Goal: Book appointment/travel/reservation

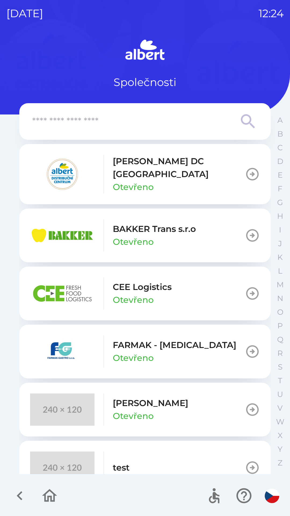
click at [203, 174] on button "[PERSON_NAME] DC [GEOGRAPHIC_DATA] Otevřeno" at bounding box center [145, 174] width 252 height 60
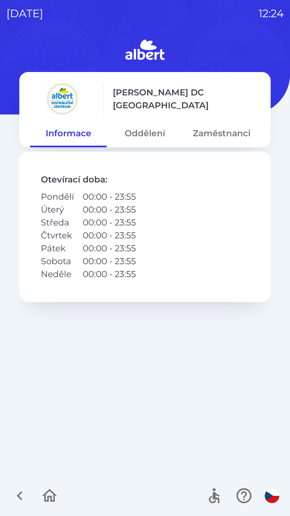
click at [155, 135] on button "Oddělení" at bounding box center [145, 133] width 77 height 19
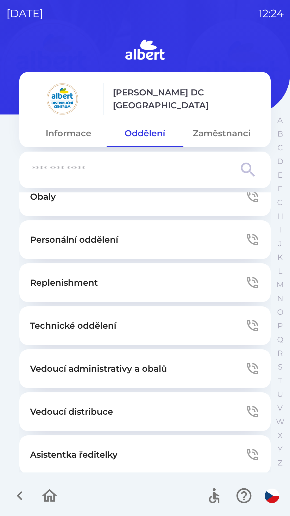
scroll to position [146, 0]
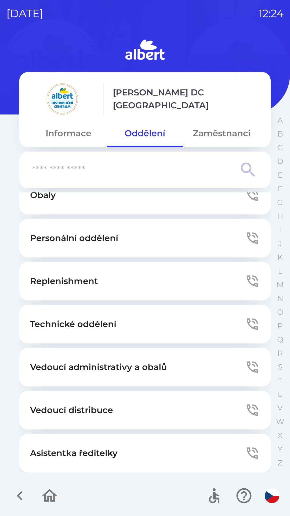
click at [176, 329] on button "Technické oddělení" at bounding box center [145, 324] width 252 height 39
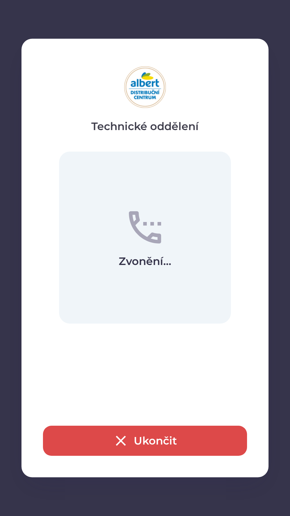
click at [153, 443] on button "Ukončit" at bounding box center [145, 441] width 204 height 30
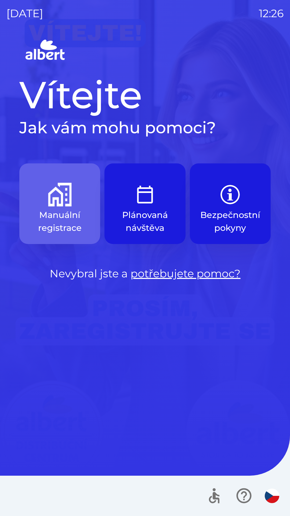
click at [55, 207] on button "Manuální registrace" at bounding box center [59, 203] width 81 height 81
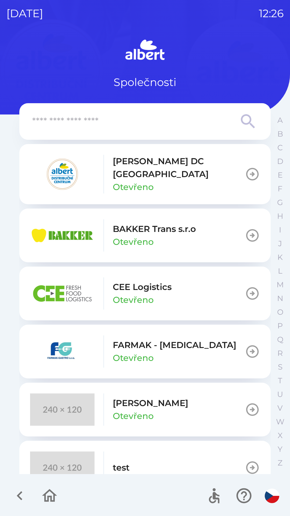
click at [132, 169] on p "[PERSON_NAME] DC [GEOGRAPHIC_DATA]" at bounding box center [179, 168] width 132 height 26
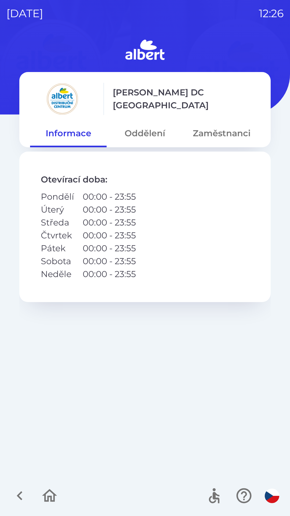
click at [148, 130] on button "Oddělení" at bounding box center [145, 133] width 77 height 19
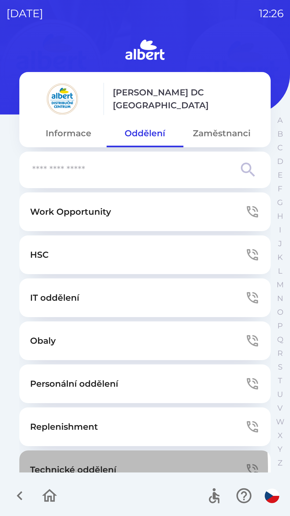
click at [41, 468] on p "Technické oddělení" at bounding box center [73, 469] width 86 height 13
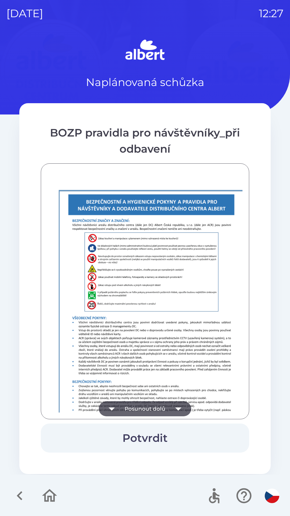
click at [131, 406] on button "Posunout dolů" at bounding box center [145, 408] width 92 height 15
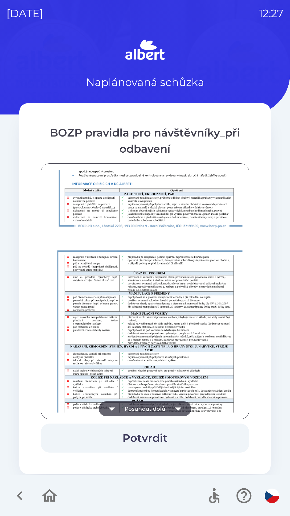
click at [134, 411] on button "Posunout dolů" at bounding box center [145, 408] width 92 height 15
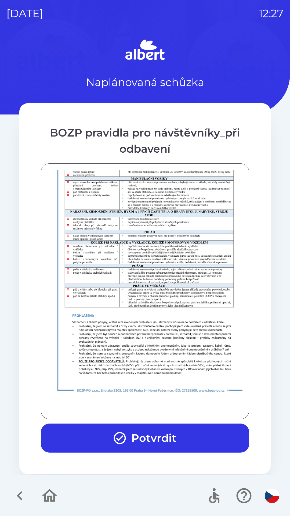
click at [138, 405] on div at bounding box center [145, 291] width 195 height 242
click at [153, 435] on button "Potvrdit" at bounding box center [145, 438] width 209 height 29
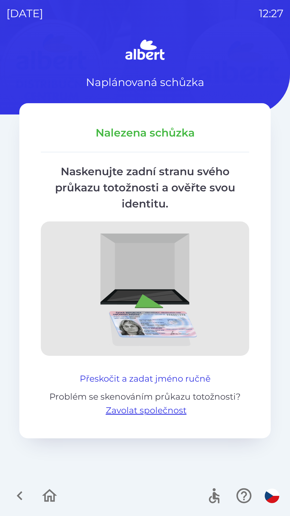
click at [138, 373] on button "Přeskočit a zadat jméno ručně" at bounding box center [145, 378] width 135 height 13
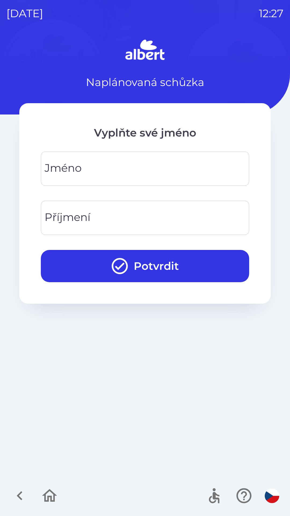
click at [115, 171] on input "Jméno" at bounding box center [145, 168] width 196 height 21
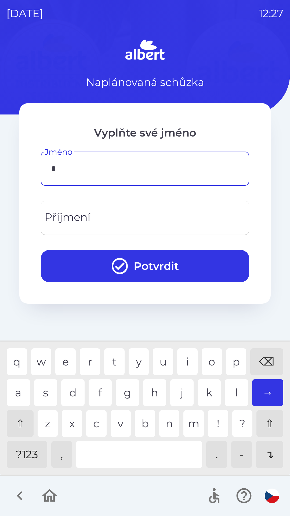
click at [195, 427] on div "m" at bounding box center [194, 423] width 20 height 27
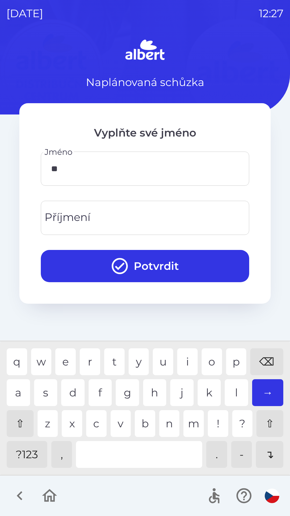
click at [20, 395] on div "a" at bounding box center [18, 392] width 23 height 27
type input "*****"
click at [179, 395] on div "j" at bounding box center [181, 392] width 23 height 27
click at [108, 221] on input "Příjmení" at bounding box center [145, 217] width 196 height 21
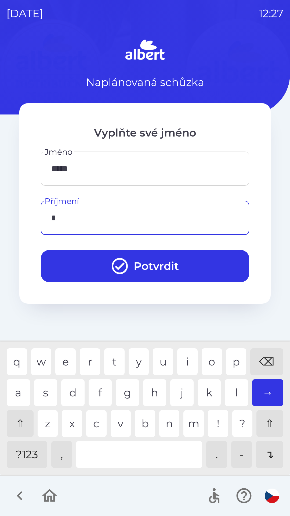
click at [42, 394] on div "s" at bounding box center [45, 392] width 23 height 27
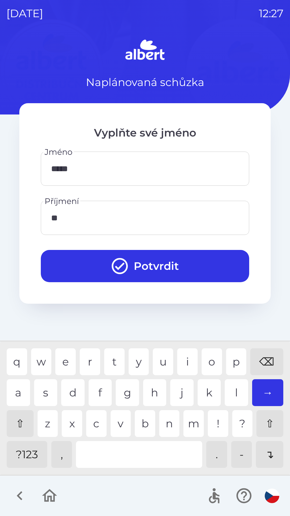
click at [198, 393] on div "k" at bounding box center [209, 392] width 23 height 27
type input "*****"
click at [142, 262] on button "Potvrdit" at bounding box center [145, 266] width 209 height 32
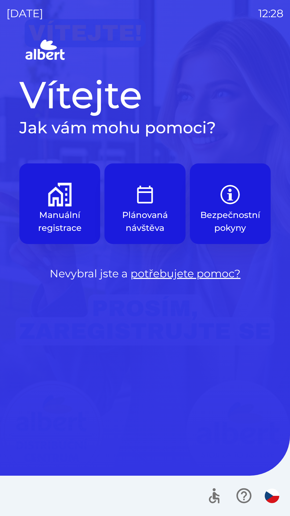
click at [48, 205] on button "Manuální registrace" at bounding box center [59, 203] width 81 height 81
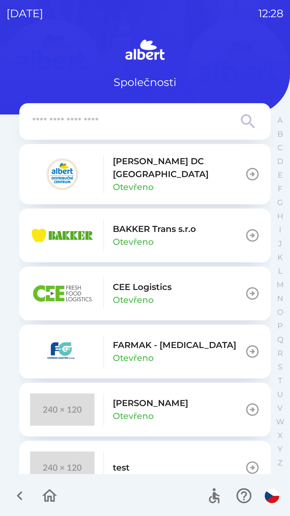
click at [142, 165] on p "[PERSON_NAME] DC [GEOGRAPHIC_DATA]" at bounding box center [179, 168] width 132 height 26
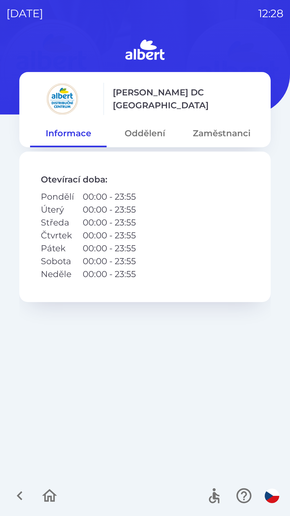
click at [148, 131] on button "Oddělení" at bounding box center [145, 133] width 77 height 19
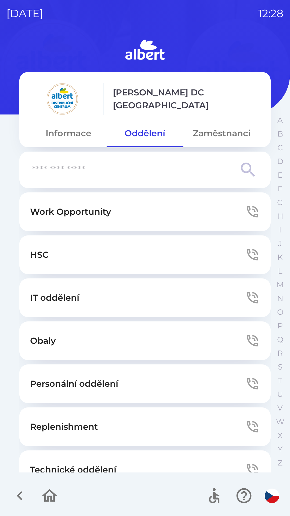
click at [135, 170] on input "text" at bounding box center [134, 170] width 204 height 15
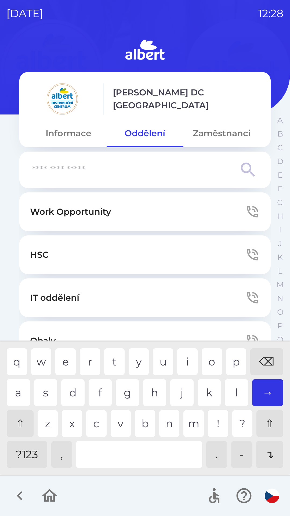
type input "*"
click at [114, 363] on div "t" at bounding box center [114, 361] width 20 height 27
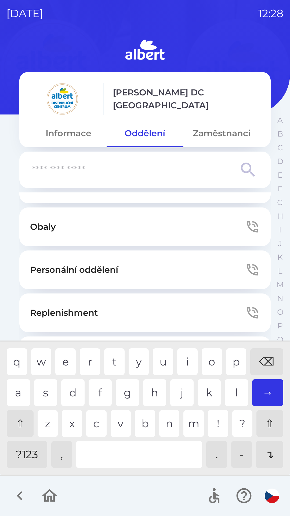
scroll to position [146, 0]
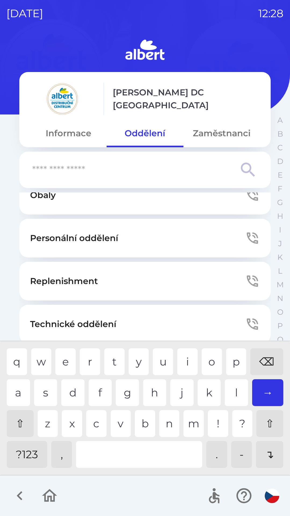
click at [113, 319] on p "Technické oddělení" at bounding box center [73, 324] width 86 height 13
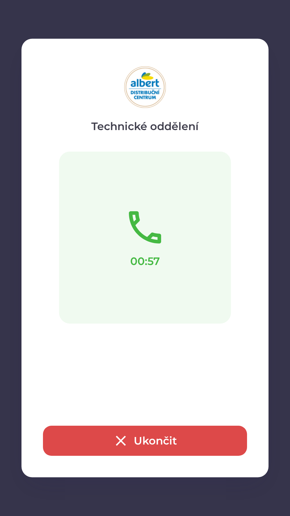
click at [71, 440] on button "Ukončit" at bounding box center [145, 441] width 204 height 30
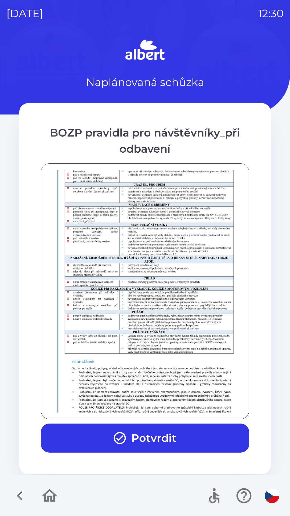
scroll to position [377, 0]
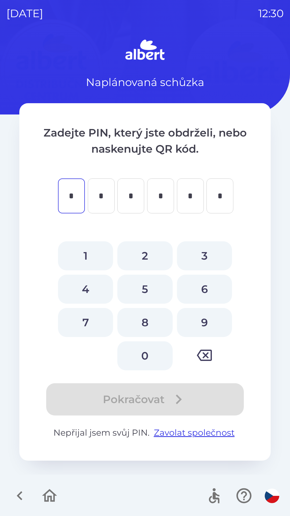
click at [22, 486] on button "button" at bounding box center [20, 496] width 22 height 22
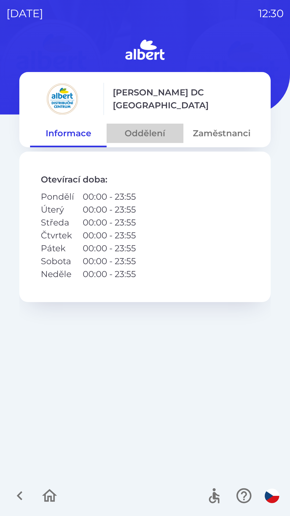
click at [141, 133] on button "Oddělení" at bounding box center [145, 133] width 77 height 19
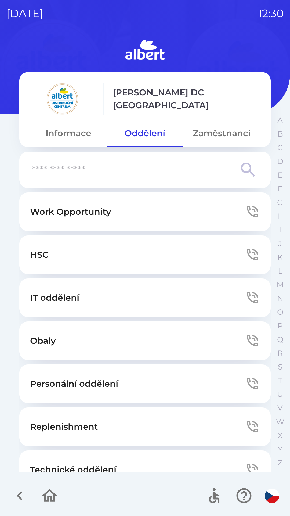
click at [83, 456] on button "Technické oddělení" at bounding box center [145, 470] width 252 height 39
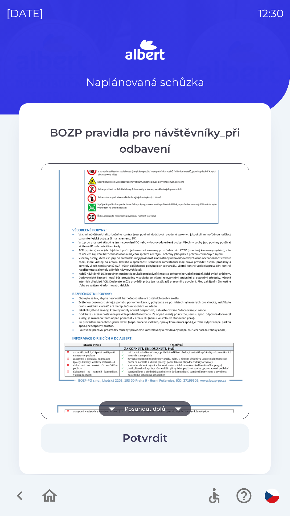
scroll to position [377, 0]
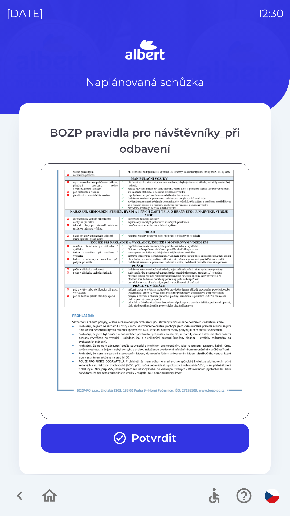
click at [119, 432] on icon "button" at bounding box center [120, 438] width 15 height 15
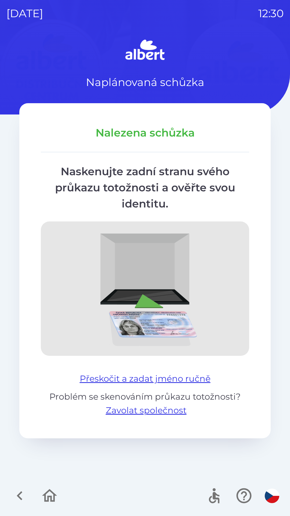
click at [118, 380] on button "Přeskočit a zadat jméno ručně" at bounding box center [145, 378] width 135 height 13
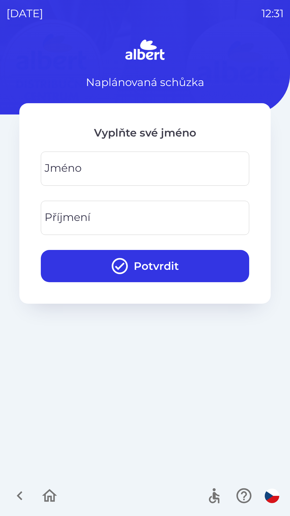
click at [197, 164] on input "Jméno" at bounding box center [145, 168] width 196 height 21
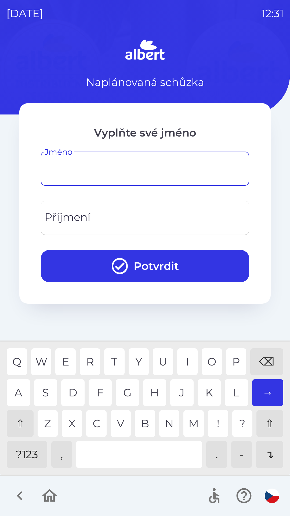
click at [23, 423] on div "⇧" at bounding box center [20, 423] width 27 height 27
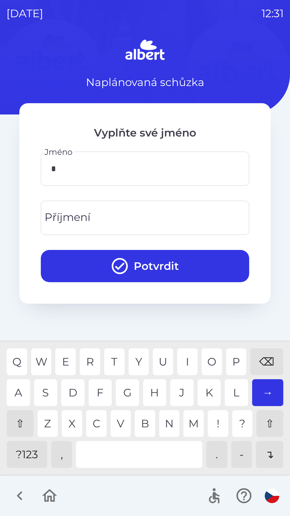
click at [234, 362] on div "P" at bounding box center [236, 361] width 20 height 27
click at [65, 361] on div "E" at bounding box center [65, 361] width 20 height 27
click at [58, 358] on div "E" at bounding box center [65, 361] width 20 height 27
click at [76, 369] on div "Q W E R T Y U I O P ⌫" at bounding box center [145, 361] width 277 height 27
type input "*****"
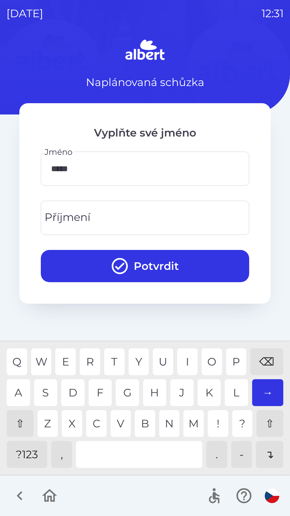
click at [92, 360] on div "R" at bounding box center [90, 361] width 20 height 27
click at [119, 218] on input "Příjmení" at bounding box center [145, 217] width 196 height 21
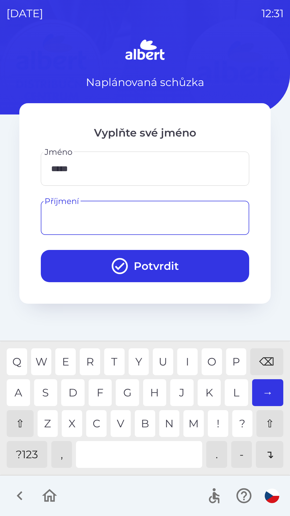
click at [25, 417] on div "⇧" at bounding box center [20, 423] width 27 height 27
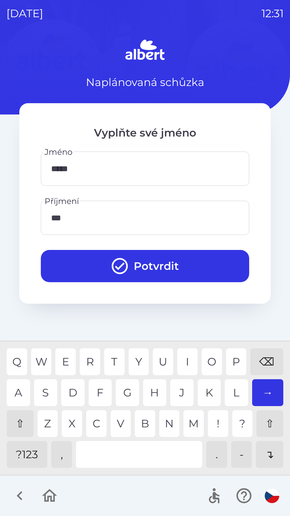
click at [76, 395] on div "D" at bounding box center [72, 392] width 23 height 27
click at [22, 390] on div "A" at bounding box center [18, 392] width 23 height 27
type input "*****"
click at [180, 263] on button "Potvrdit" at bounding box center [145, 266] width 209 height 32
